Goal: Transaction & Acquisition: Purchase product/service

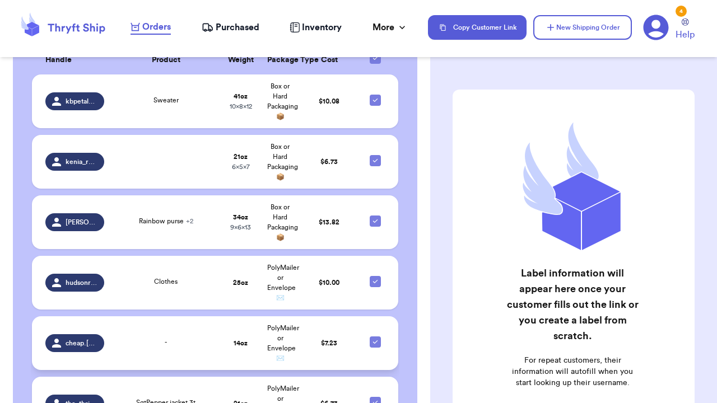
scroll to position [431, 0]
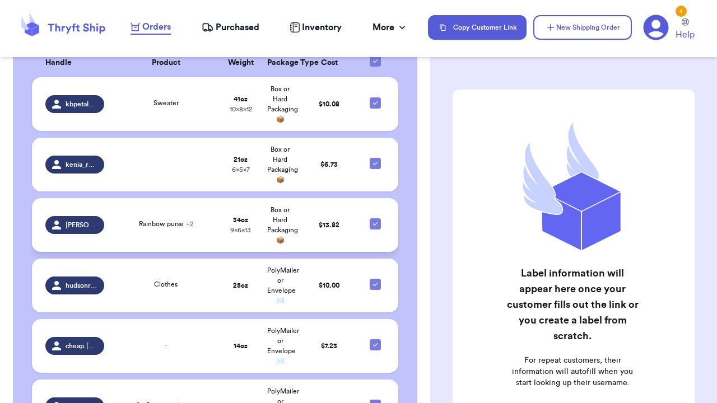
click at [376, 220] on icon at bounding box center [375, 224] width 9 height 9
click at [375, 218] on input "checkbox" at bounding box center [375, 218] width 1 height 1
checkbox input "false"
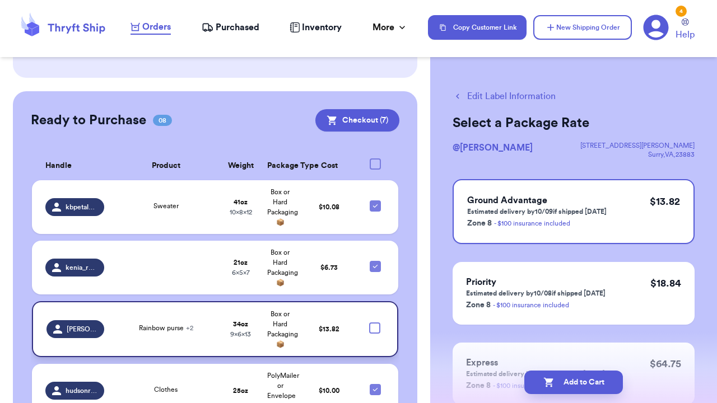
scroll to position [323, 0]
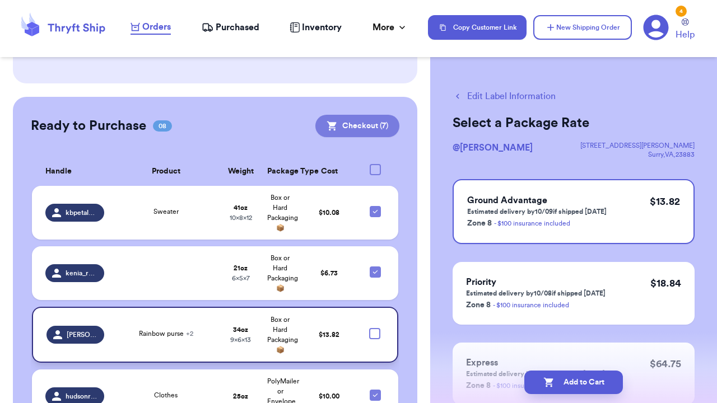
click at [375, 115] on button "Checkout ( 7 )" at bounding box center [357, 126] width 84 height 22
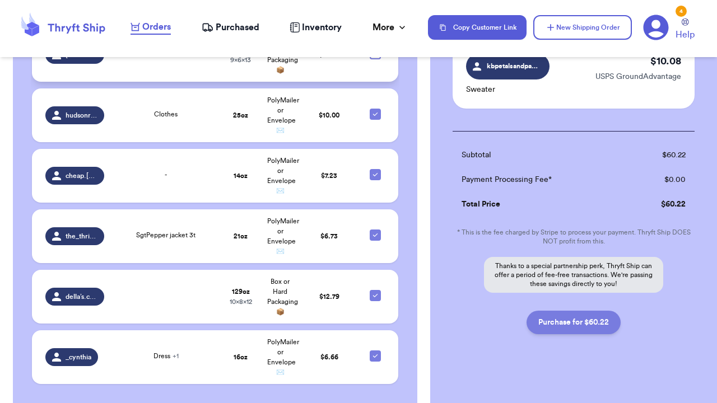
scroll to position [555, 0]
click at [574, 317] on button "Purchase for $60.22" at bounding box center [574, 323] width 94 height 24
checkbox input "false"
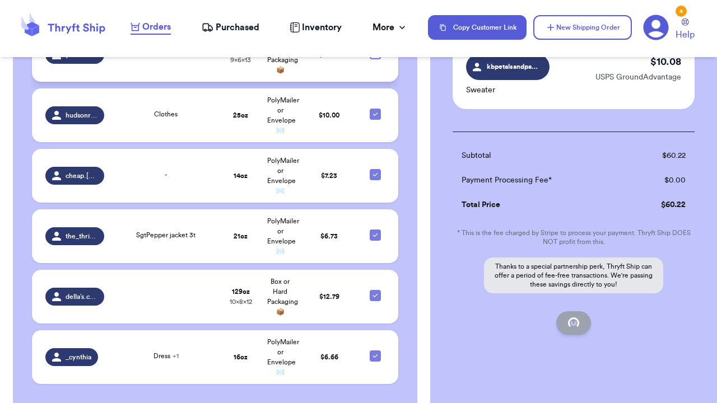
checkbox input "false"
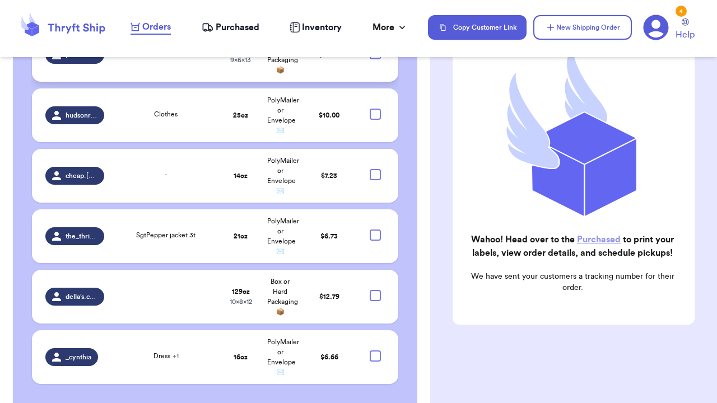
scroll to position [178, 0]
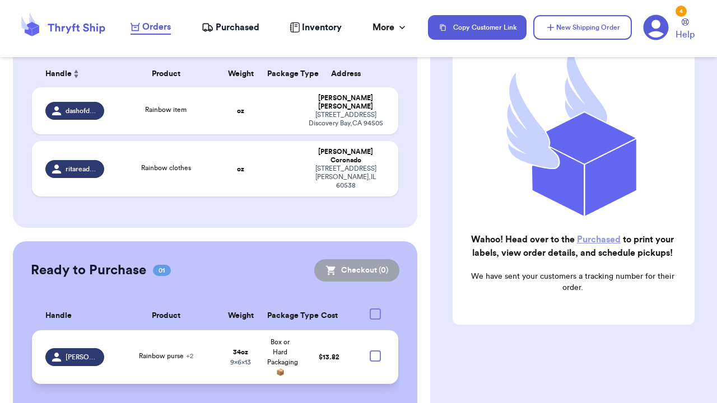
click at [227, 31] on span "Purchased" at bounding box center [238, 27] width 44 height 13
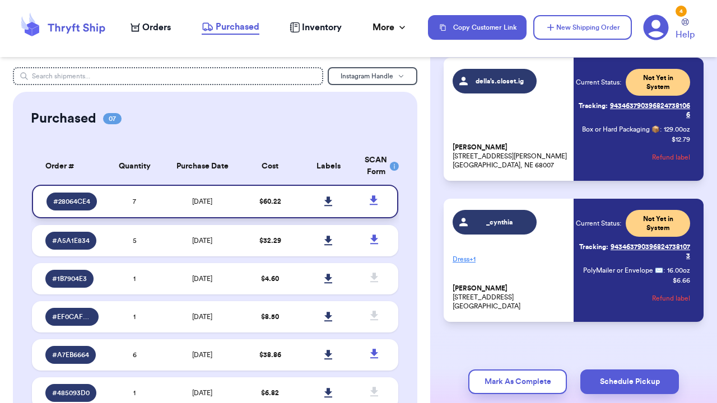
scroll to position [789, 0]
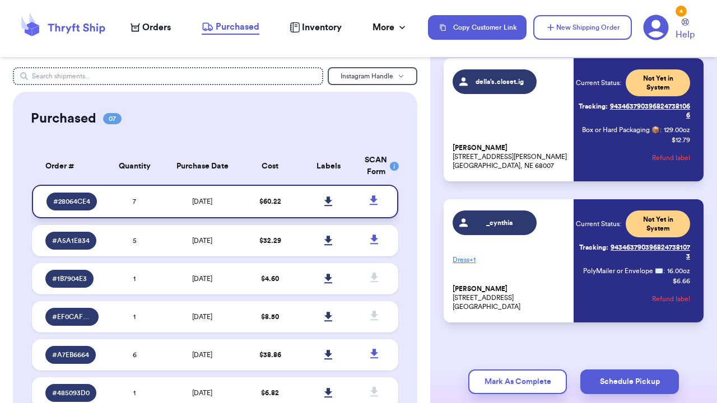
click at [332, 207] on icon at bounding box center [328, 202] width 8 height 10
